Goal: Book appointment/travel/reservation

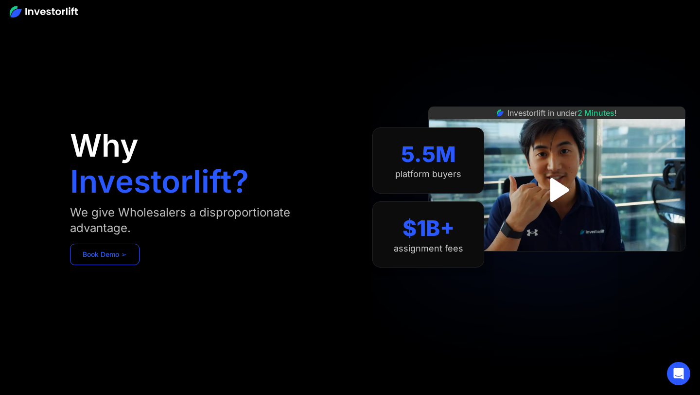
click at [126, 250] on link "Book Demo ➢" at bounding box center [105, 254] width 70 height 21
click at [124, 252] on link "Book Demo ➢" at bounding box center [105, 254] width 70 height 21
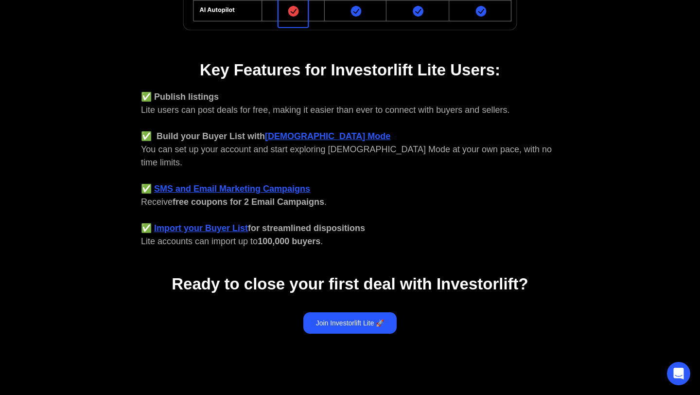
scroll to position [412, 0]
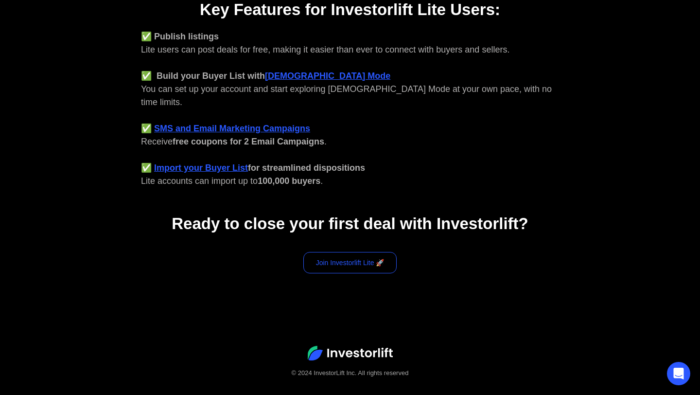
click at [361, 252] on link "Join Investorlift Lite 🚀" at bounding box center [350, 262] width 94 height 21
